Goal: Check status: Check status

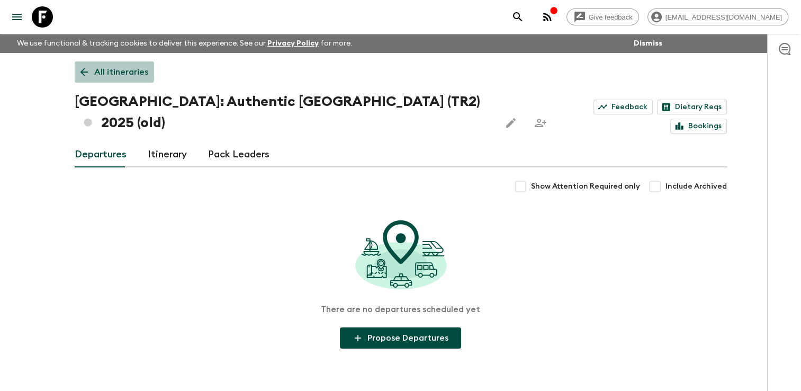
click at [96, 69] on p "All itineraries" at bounding box center [121, 72] width 54 height 13
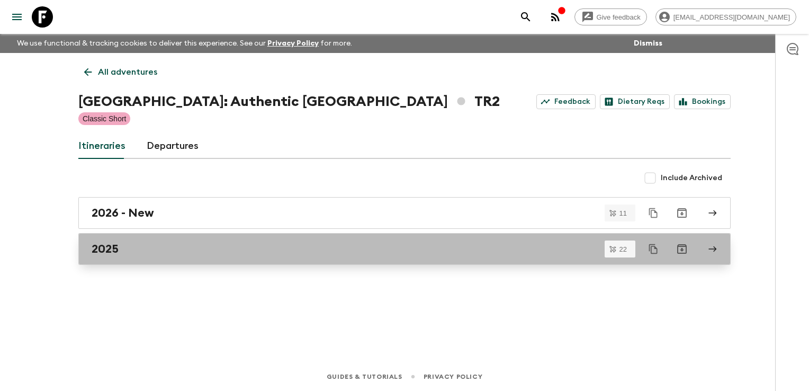
click at [114, 251] on h2 "2025" at bounding box center [105, 249] width 27 height 14
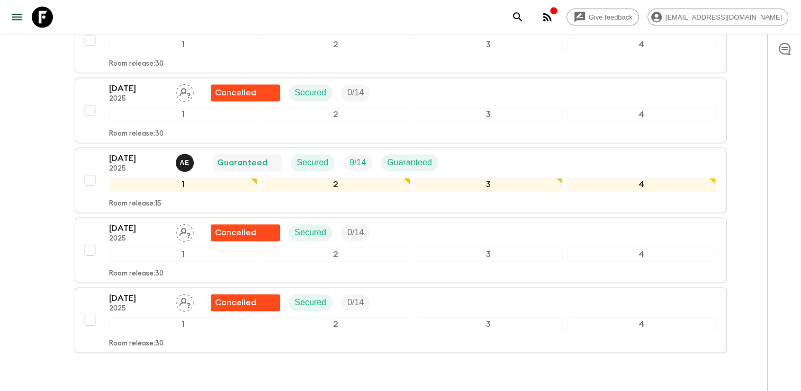
scroll to position [1430, 0]
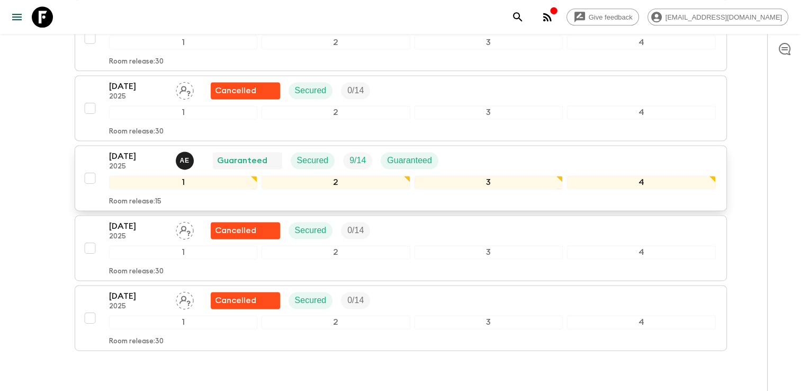
click at [475, 150] on div "[DATE] 2025 A E Guaranteed Secured 9 / 14 Guaranteed" at bounding box center [412, 160] width 607 height 21
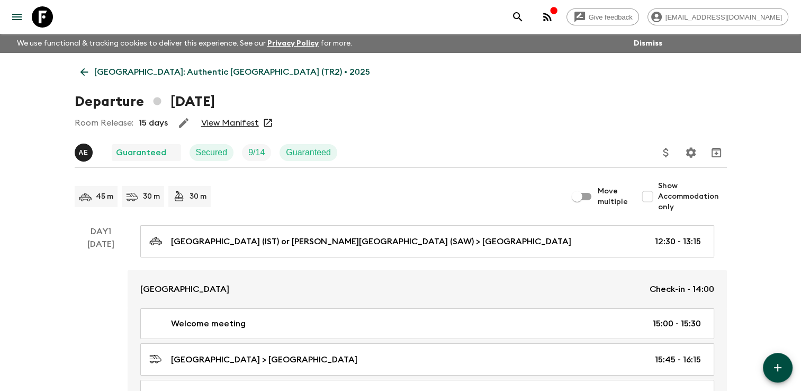
click at [241, 124] on link "View Manifest" at bounding box center [230, 123] width 58 height 11
click at [223, 126] on link "View Manifest" at bounding box center [230, 123] width 58 height 11
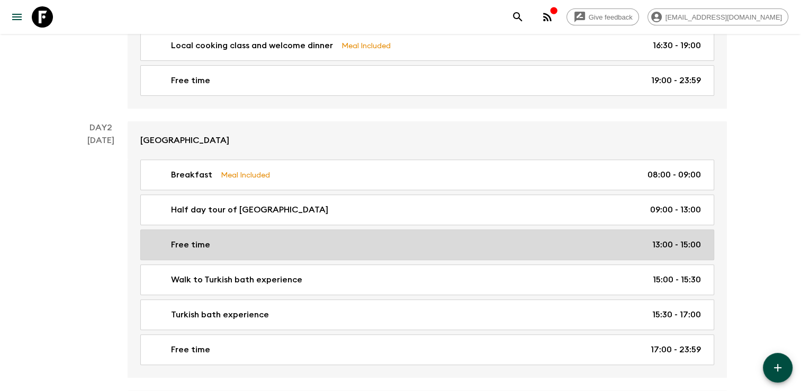
scroll to position [330, 0]
